Goal: Task Accomplishment & Management: Use online tool/utility

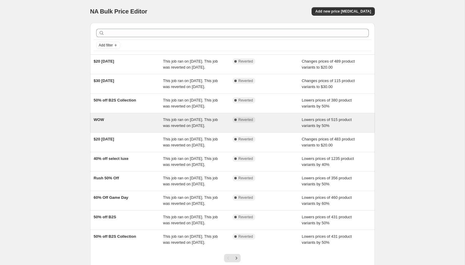
click at [121, 129] on div "WOW" at bounding box center [129, 123] width 70 height 12
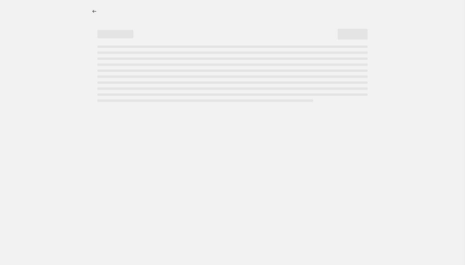
select select "percentage"
select select "collection"
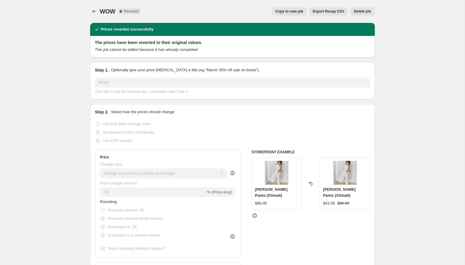
click at [289, 17] on div "WOW. This page is ready WOW Complete Reverted Copy to new job Export Recap CSV …" at bounding box center [232, 11] width 285 height 23
click at [289, 13] on span "Copy to new job" at bounding box center [290, 11] width 28 height 5
select select "percentage"
select select "collection"
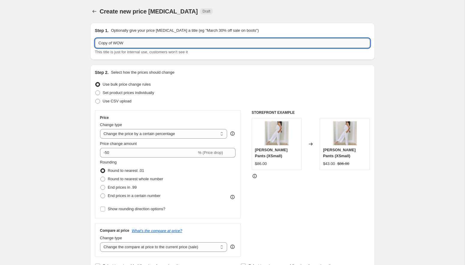
click at [114, 44] on input "Copy of WOW" at bounding box center [232, 43] width 275 height 10
drag, startPoint x: 114, startPoint y: 44, endPoint x: 77, endPoint y: 44, distance: 36.9
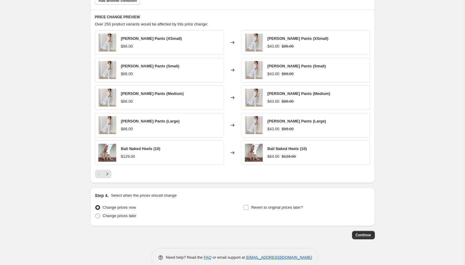
scroll to position [402, 0]
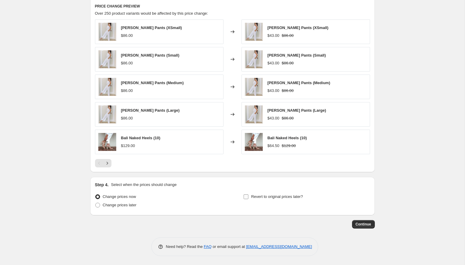
type input "WOW"
click at [261, 198] on span "Revert to original prices later?" at bounding box center [277, 197] width 52 height 4
click at [249, 198] on input "Revert to original prices later?" at bounding box center [246, 197] width 5 height 5
checkbox input "true"
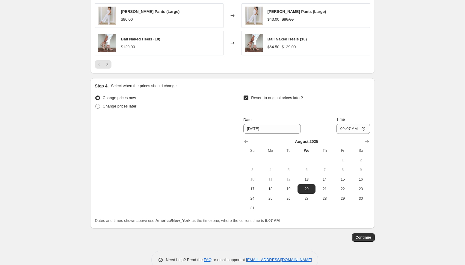
scroll to position [514, 0]
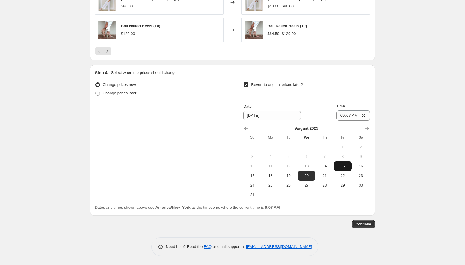
click at [336, 167] on button "15" at bounding box center [343, 167] width 18 height 10
click at [329, 167] on span "14" at bounding box center [324, 166] width 13 height 5
type input "[DATE]"
click at [360, 118] on input "09:07" at bounding box center [354, 116] width 34 height 10
click at [363, 114] on input "09:07" at bounding box center [354, 116] width 34 height 10
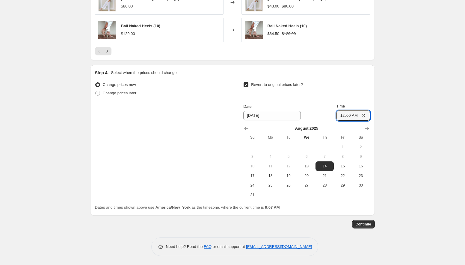
type input "00:00"
click at [361, 226] on span "Continue" at bounding box center [364, 224] width 16 height 5
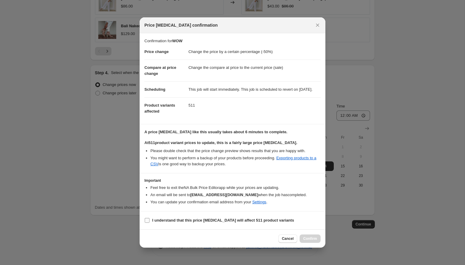
click at [147, 223] on input "I understand that this price [MEDICAL_DATA] will affect 511 product variants" at bounding box center [147, 220] width 5 height 5
checkbox input "true"
click at [307, 241] on span "Confirm" at bounding box center [311, 239] width 14 height 5
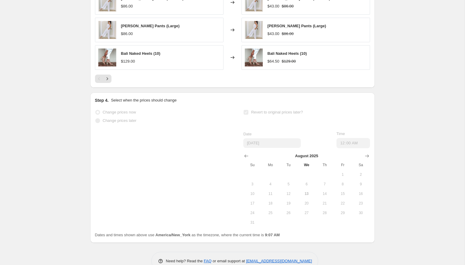
scroll to position [529, 0]
